Goal: Contribute content: Add original content to the website for others to see

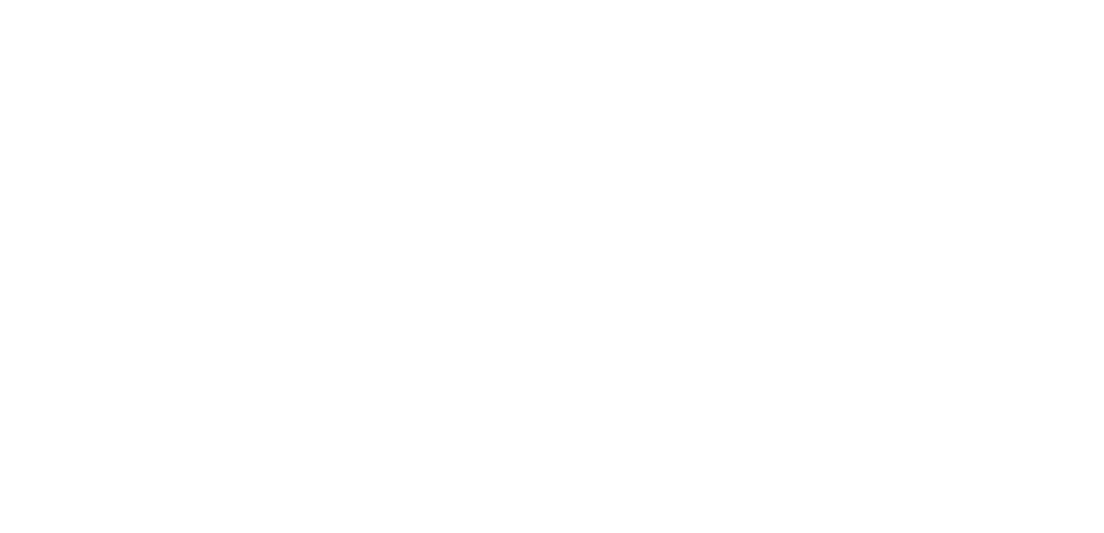
click at [360, 6] on html at bounding box center [552, 3] width 1104 height 6
click at [723, 6] on html at bounding box center [552, 3] width 1104 height 6
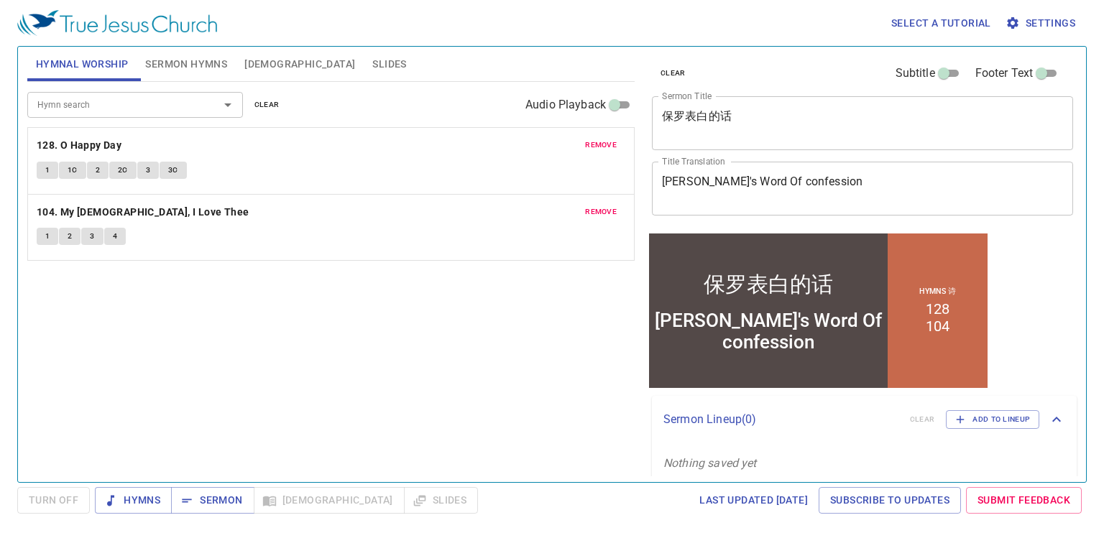
click at [753, 109] on textarea "保罗表白的话" at bounding box center [862, 122] width 401 height 27
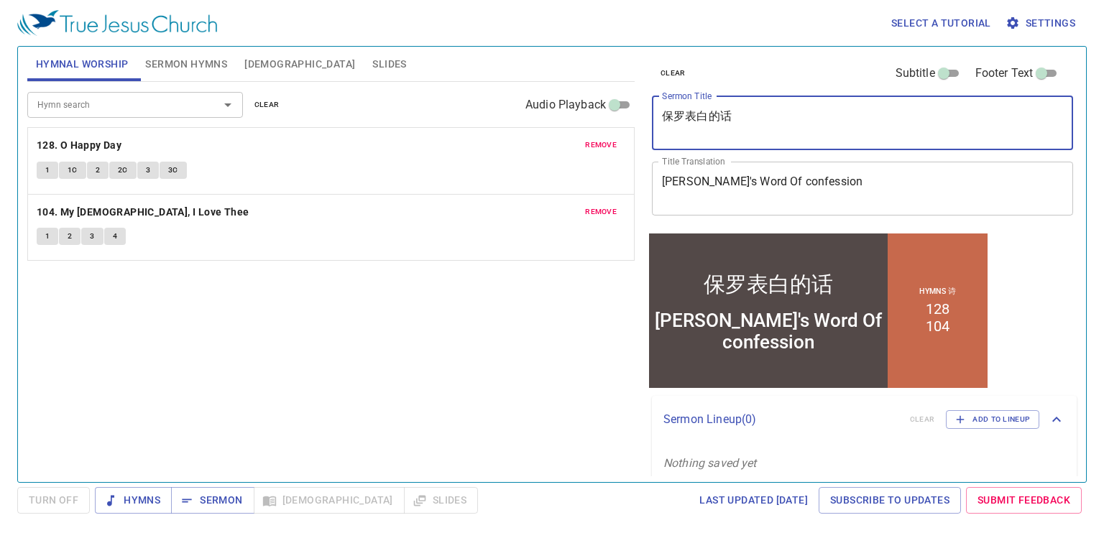
click at [753, 109] on textarea "保罗表白的话" at bounding box center [862, 122] width 401 height 27
type textarea "保"
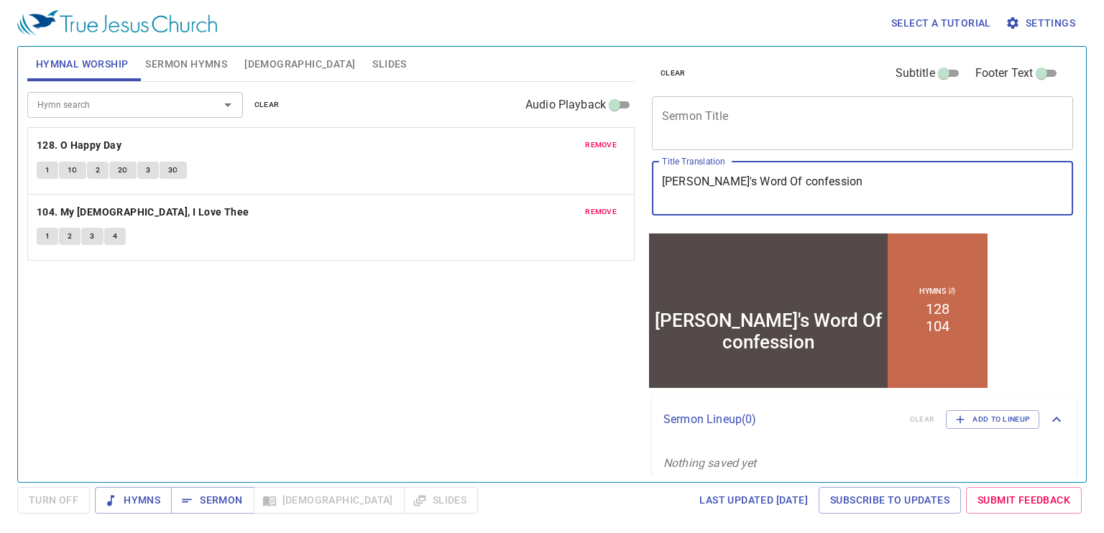
click at [855, 179] on textarea "Paul's Word Of confession" at bounding box center [862, 188] width 401 height 27
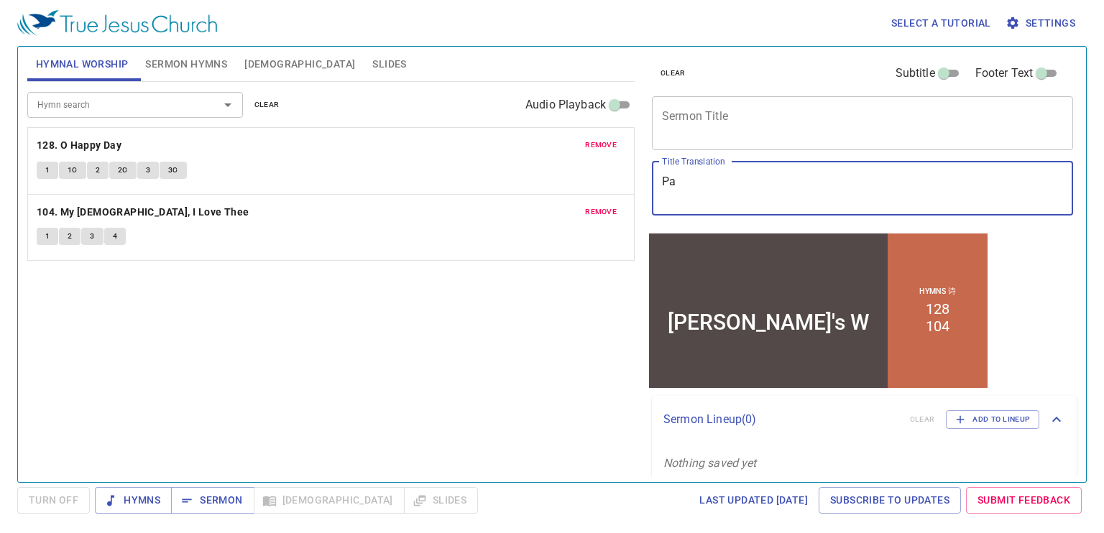
type textarea "P"
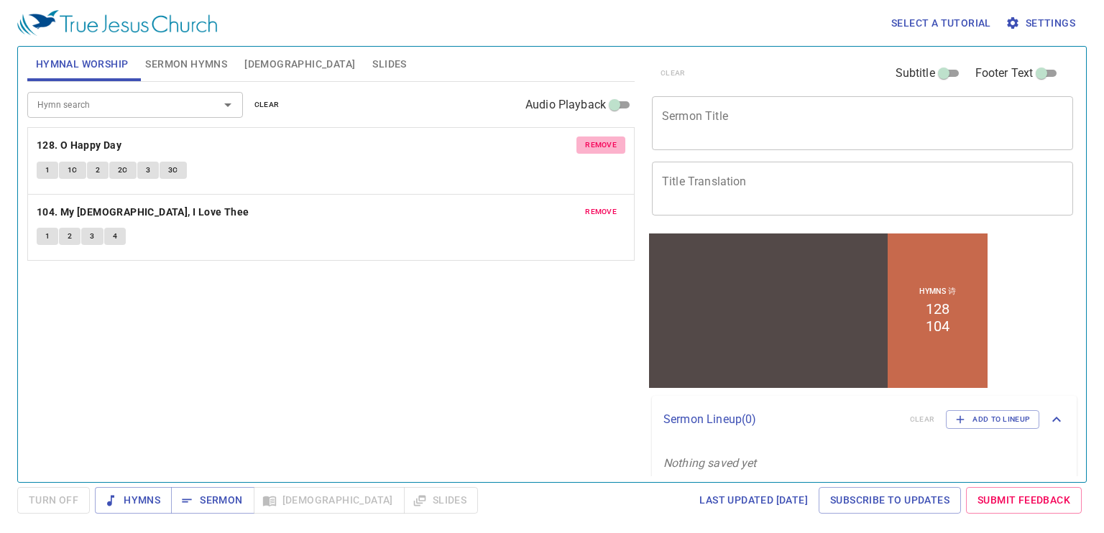
click at [600, 139] on span "remove" at bounding box center [601, 145] width 32 height 13
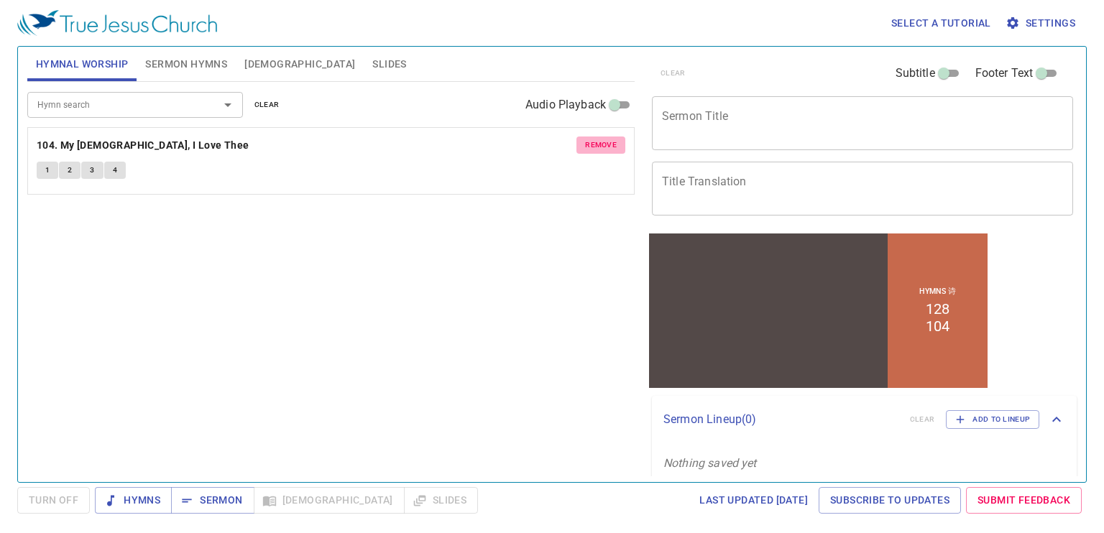
click at [600, 139] on span "remove" at bounding box center [601, 145] width 32 height 13
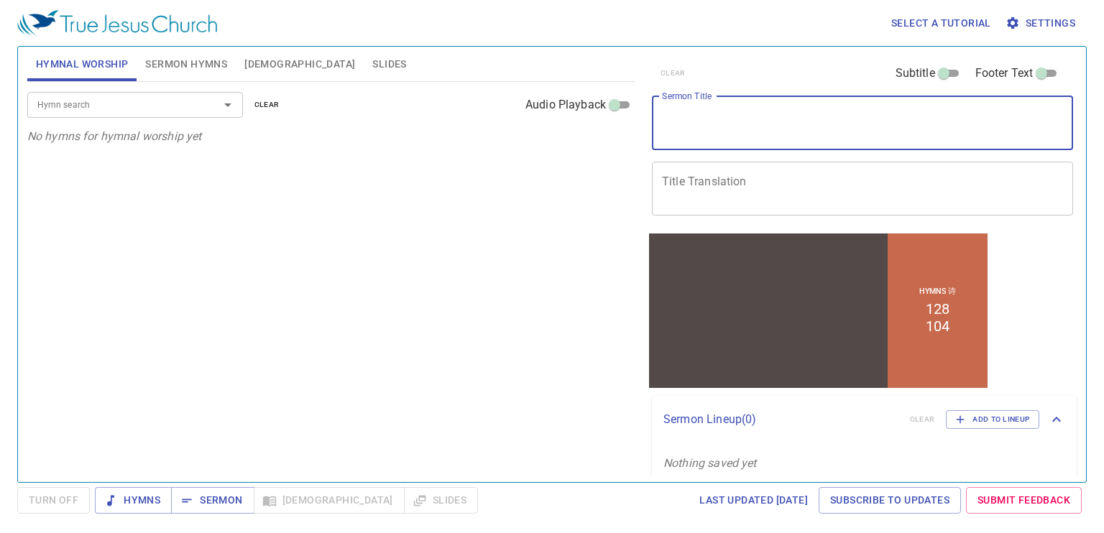
click at [710, 117] on textarea "Sermon Title" at bounding box center [862, 122] width 401 height 27
type textarea "y"
type textarea "Y"
type textarea "g"
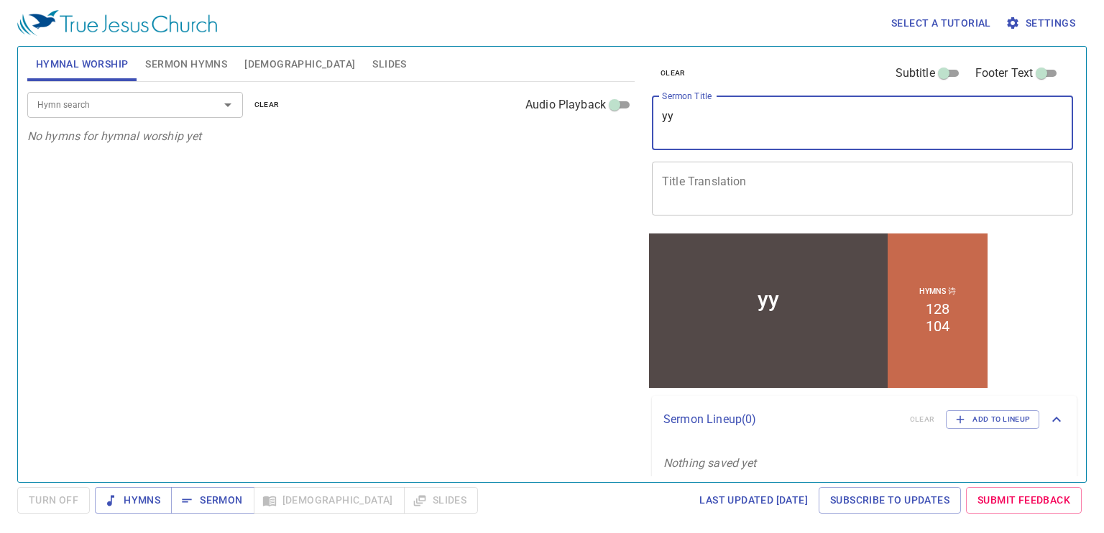
type textarea "y"
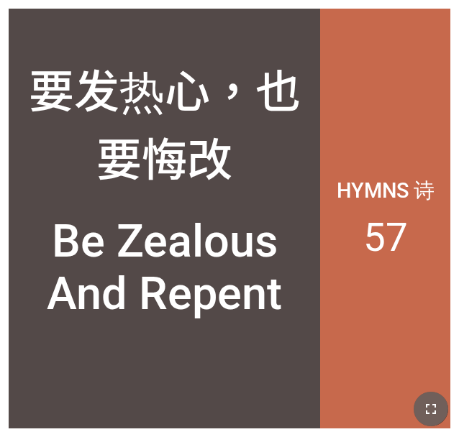
click at [424, 400] on icon "button" at bounding box center [430, 408] width 17 height 17
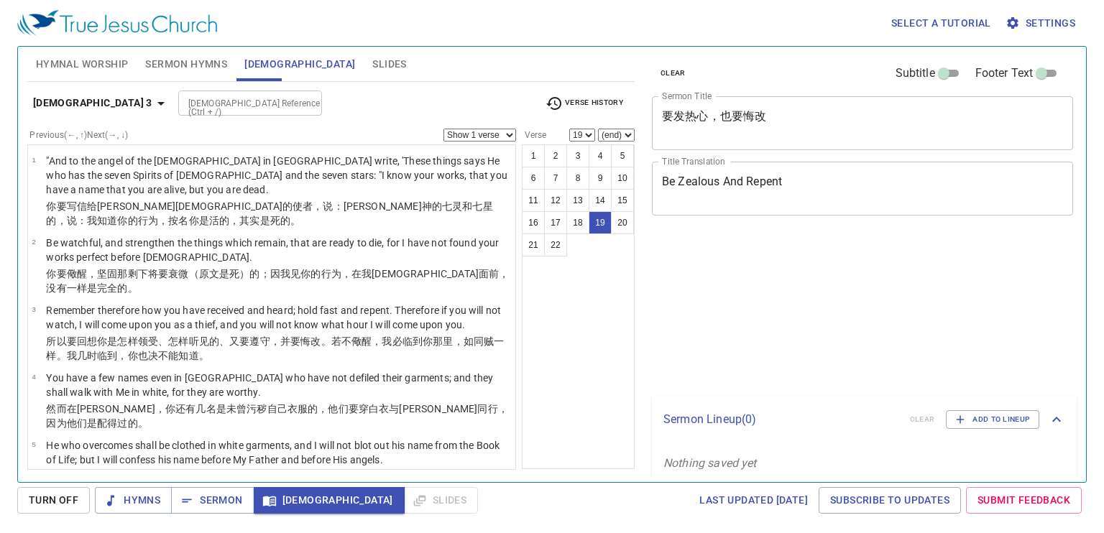
select select "19"
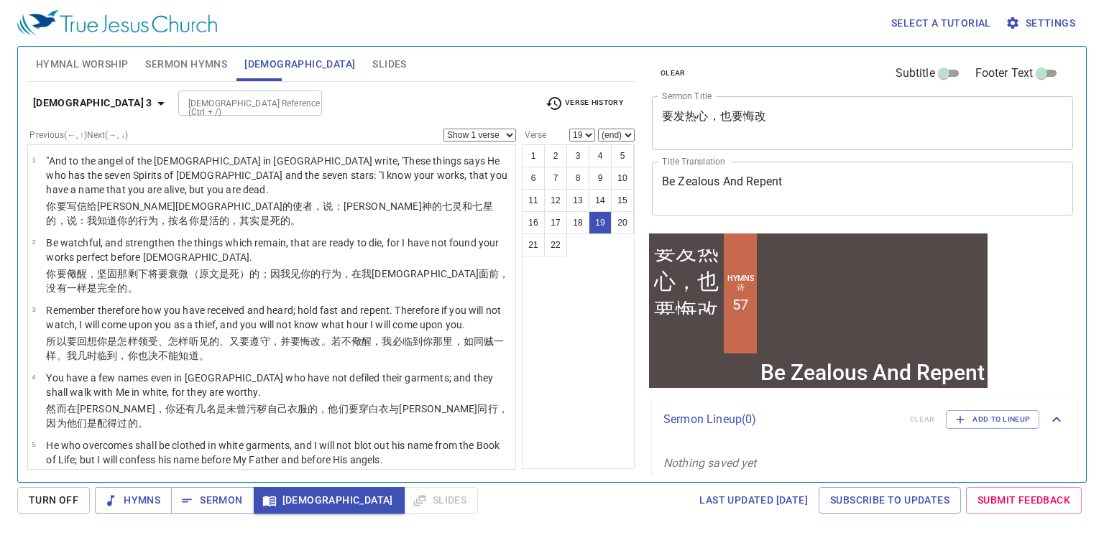
scroll to position [950, 0]
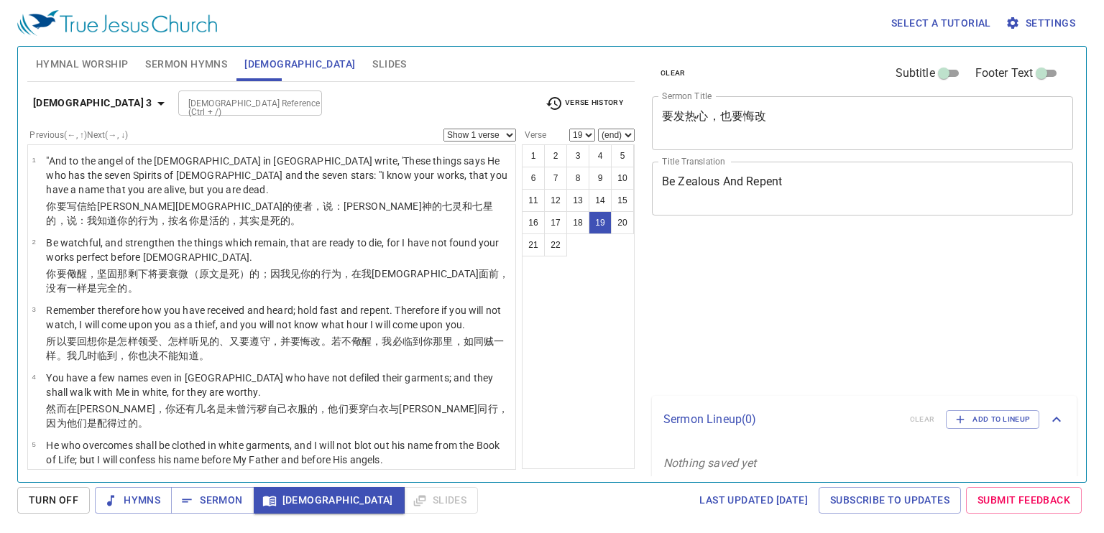
select select "19"
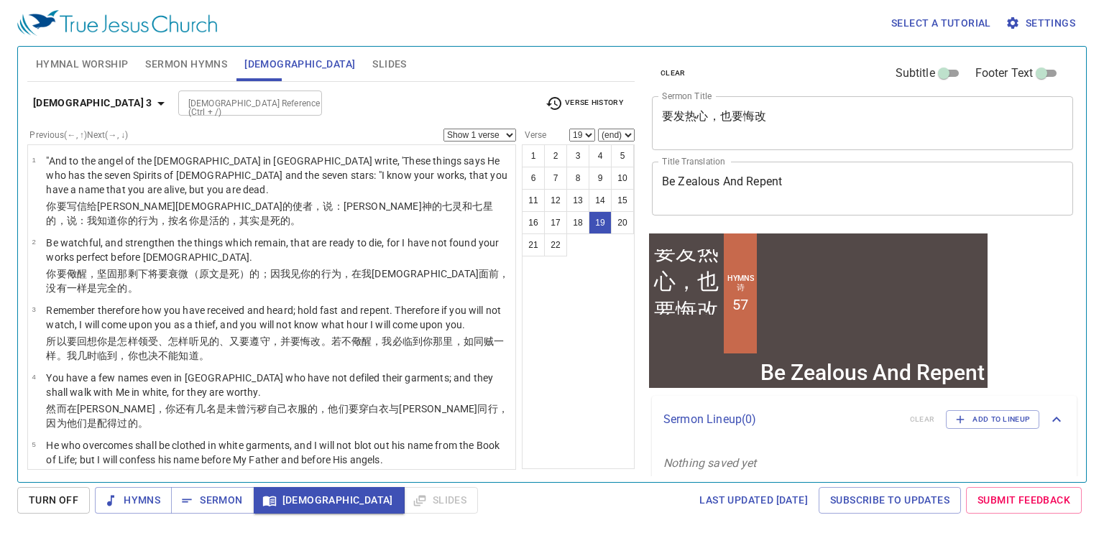
scroll to position [950, 0]
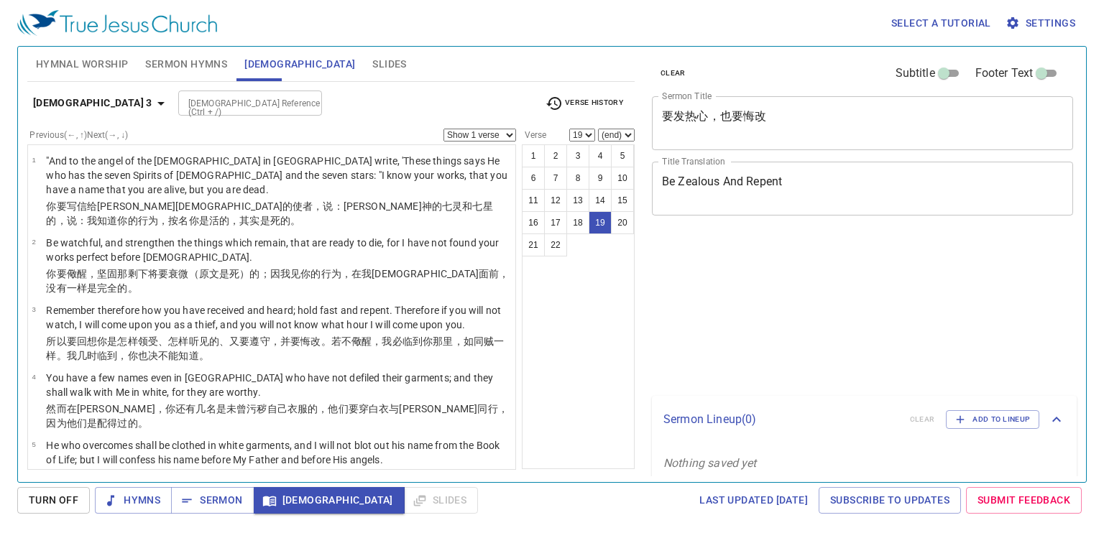
select select "19"
select select "17"
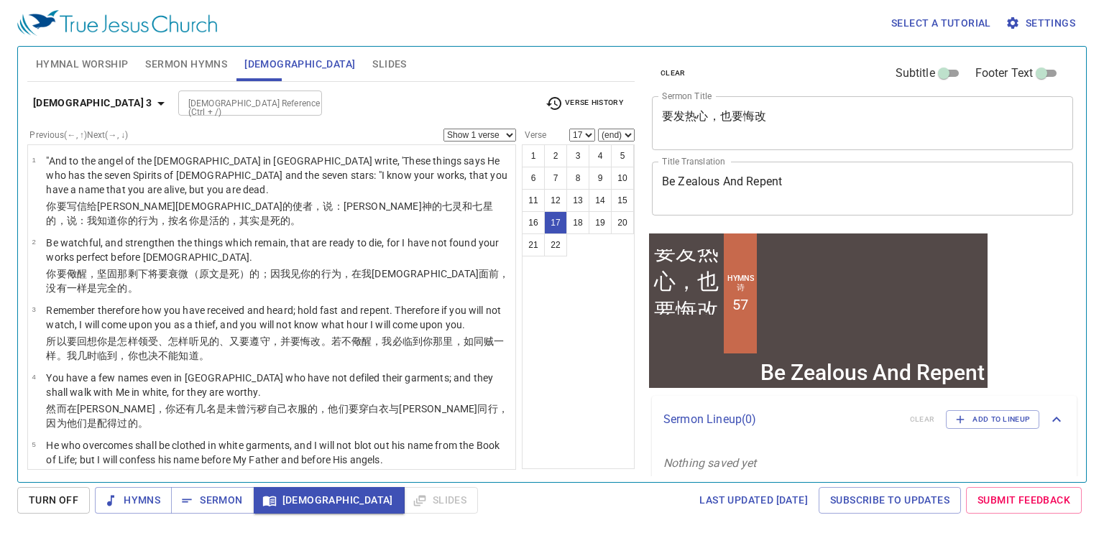
scroll to position [712, 0]
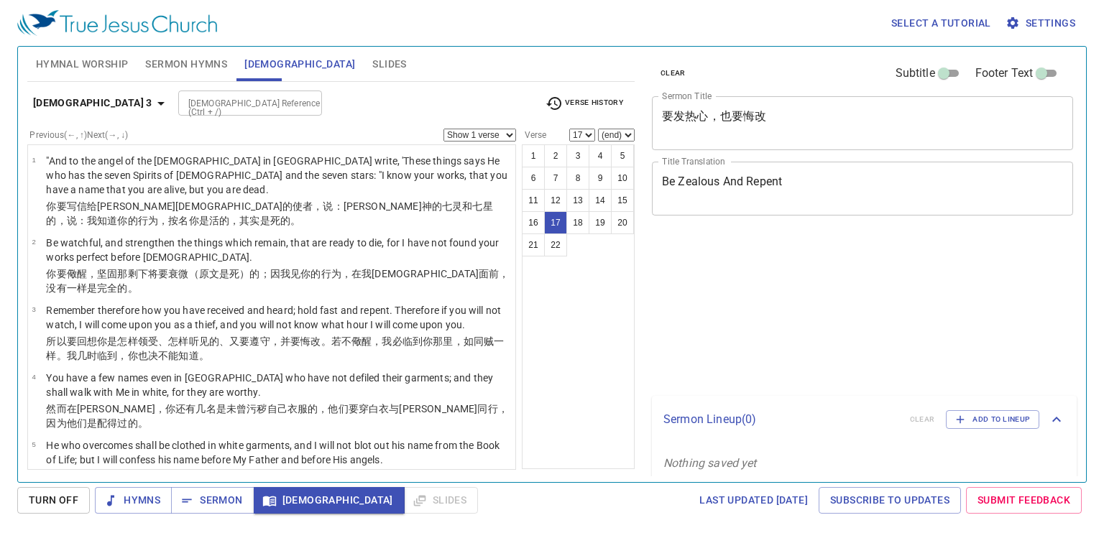
select select "17"
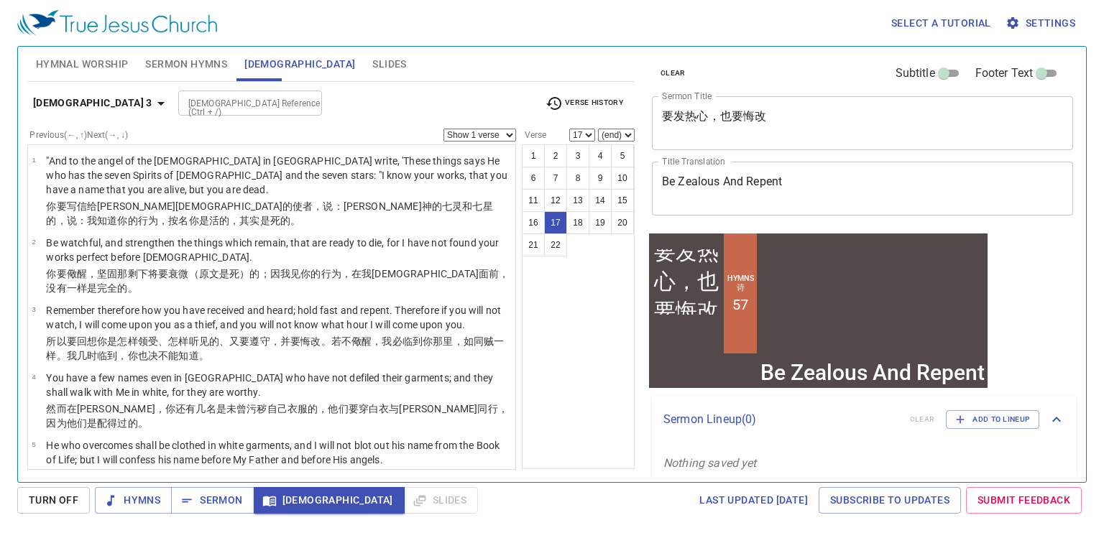
scroll to position [712, 0]
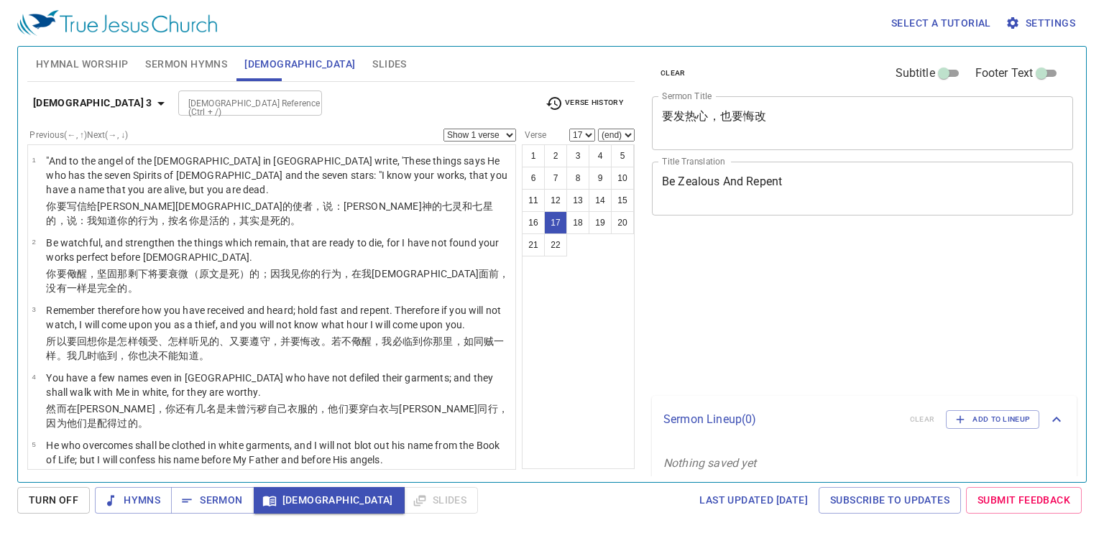
select select "17"
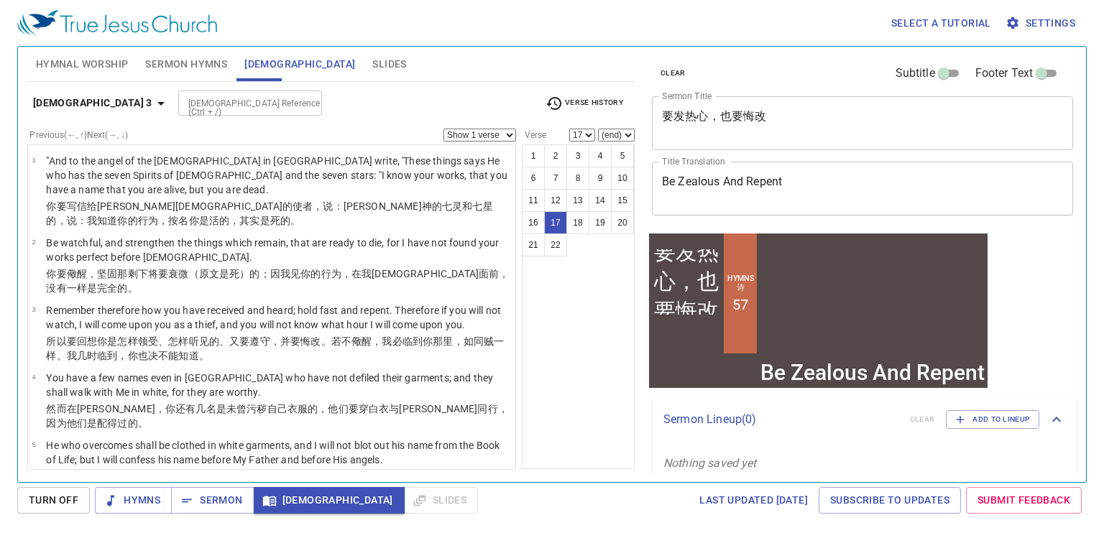
scroll to position [712, 0]
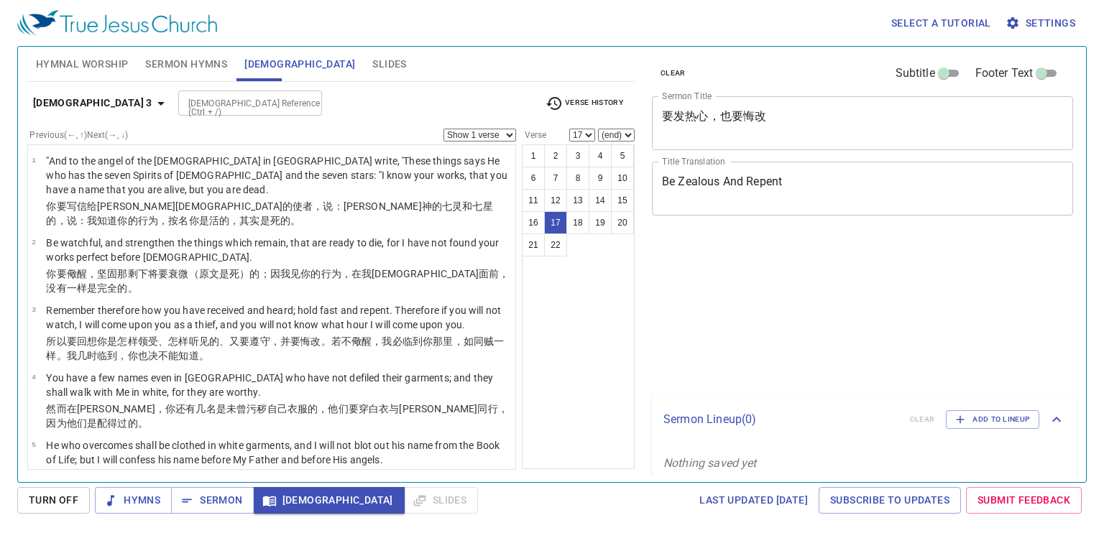
select select "17"
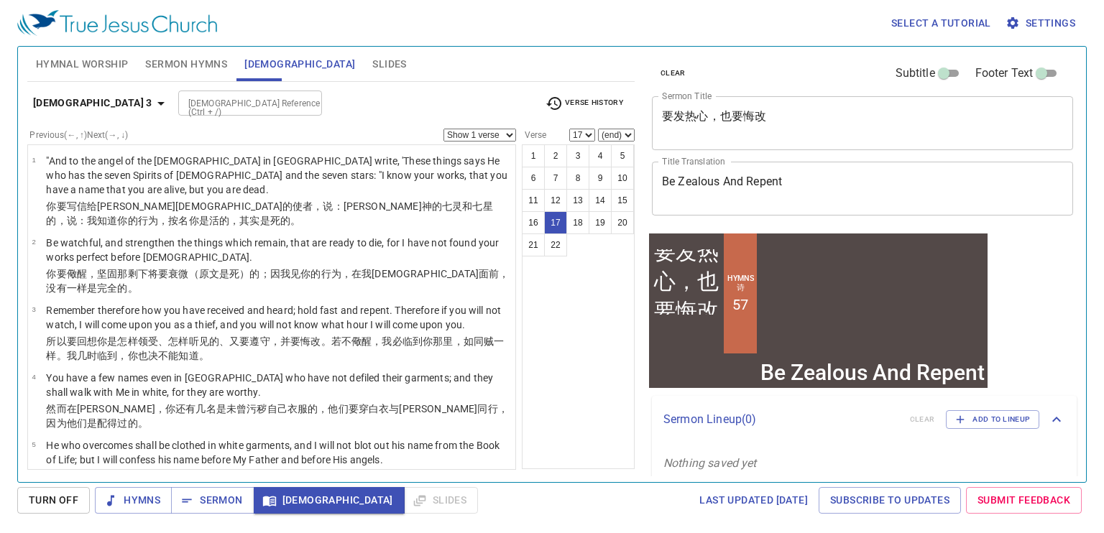
scroll to position [712, 0]
